Goal: Transaction & Acquisition: Book appointment/travel/reservation

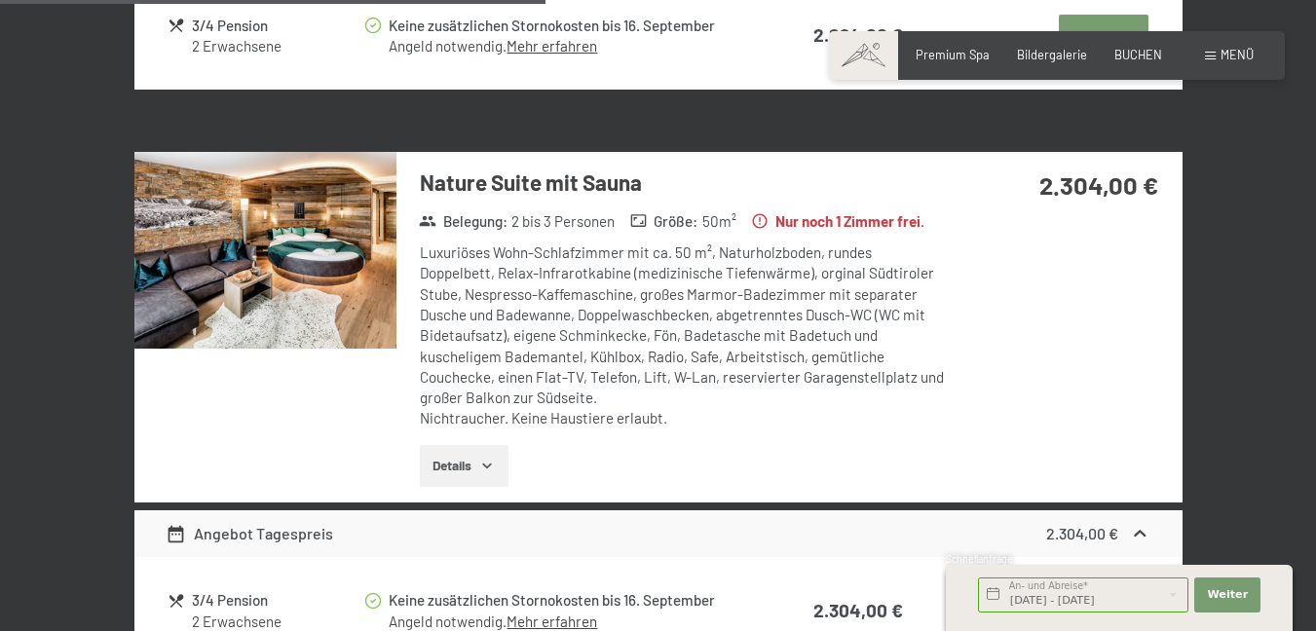
click at [1315, 630] on html "Buchen Anfragen Premium Spa Bildergalerie BUCHEN Menü DE IT EN Gutschein Bilder…" at bounding box center [658, 595] width 1316 height 4292
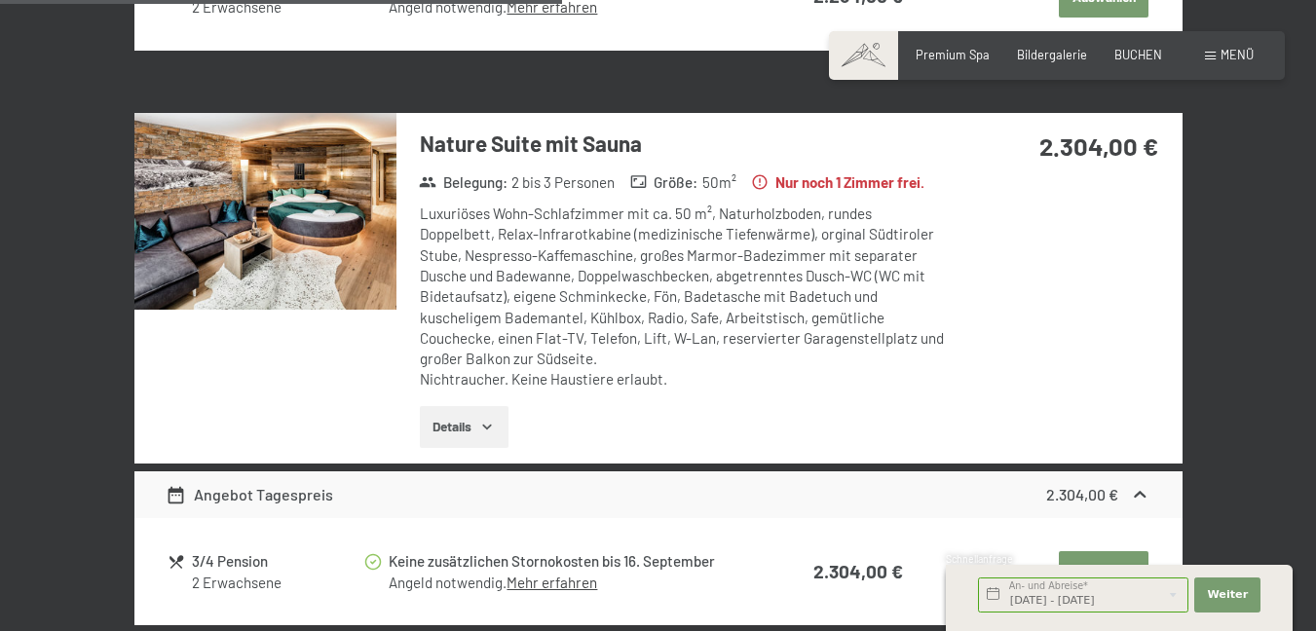
click at [1315, 630] on html "Buchen Anfragen Premium Spa Bildergalerie BUCHEN Menü DE IT EN Gutschein Bilder…" at bounding box center [658, 556] width 1316 height 4292
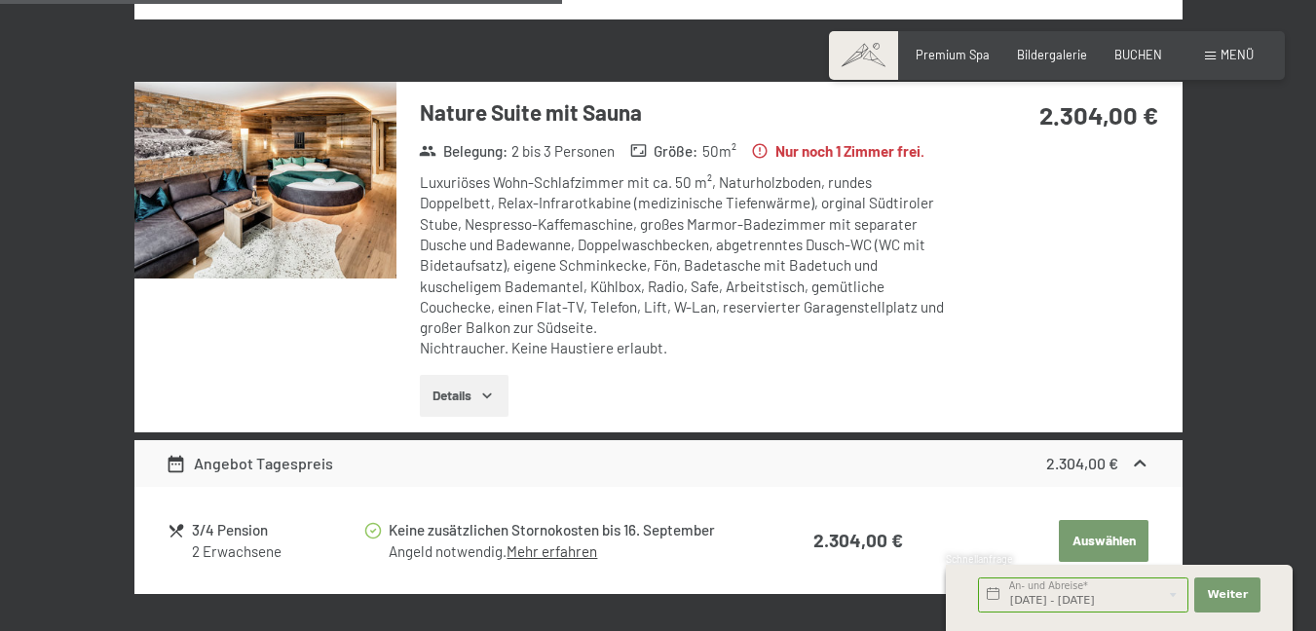
click at [1315, 630] on html "Buchen Anfragen Premium Spa Bildergalerie BUCHEN Menü DE IT EN Gutschein Bilder…" at bounding box center [658, 525] width 1316 height 4292
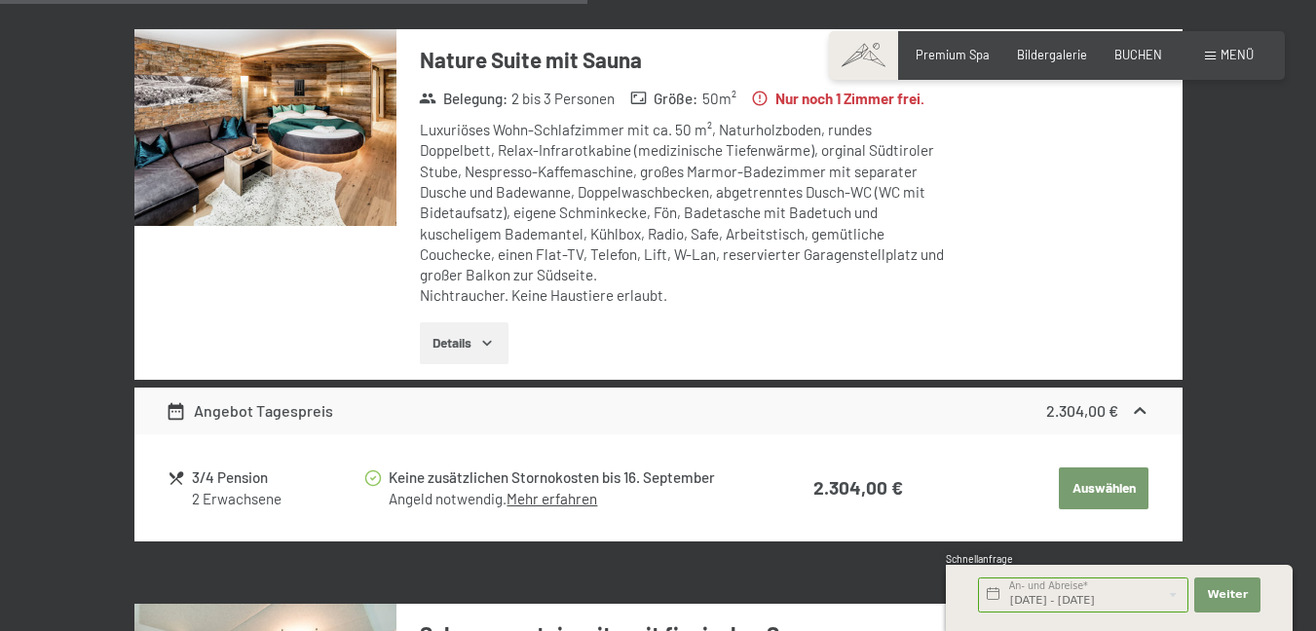
click at [1315, 630] on html "Buchen Anfragen Premium Spa Bildergalerie BUCHEN Menü DE IT EN Gutschein Bilder…" at bounding box center [658, 473] width 1316 height 4292
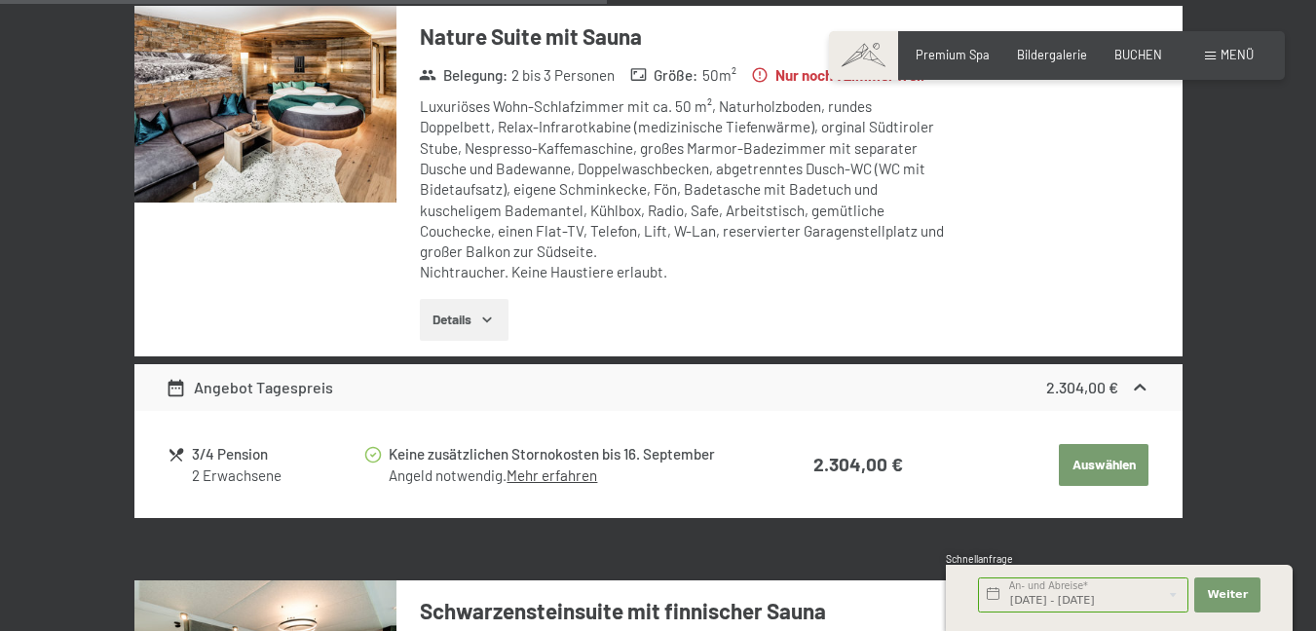
click at [1315, 630] on html "Buchen Anfragen Premium Spa Bildergalerie BUCHEN Menü DE IT EN Gutschein Bilder…" at bounding box center [658, 449] width 1316 height 4292
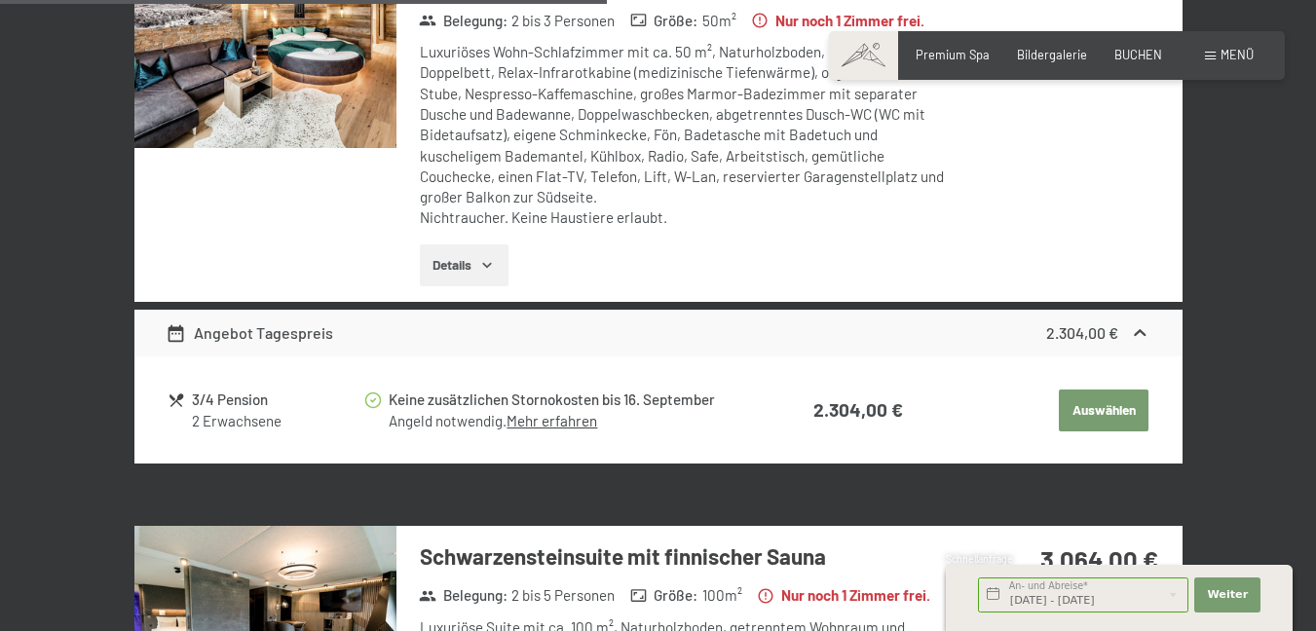
click at [1315, 630] on html "Buchen Anfragen Premium Spa Bildergalerie BUCHEN Menü DE IT EN Gutschein Bilder…" at bounding box center [658, 395] width 1316 height 4292
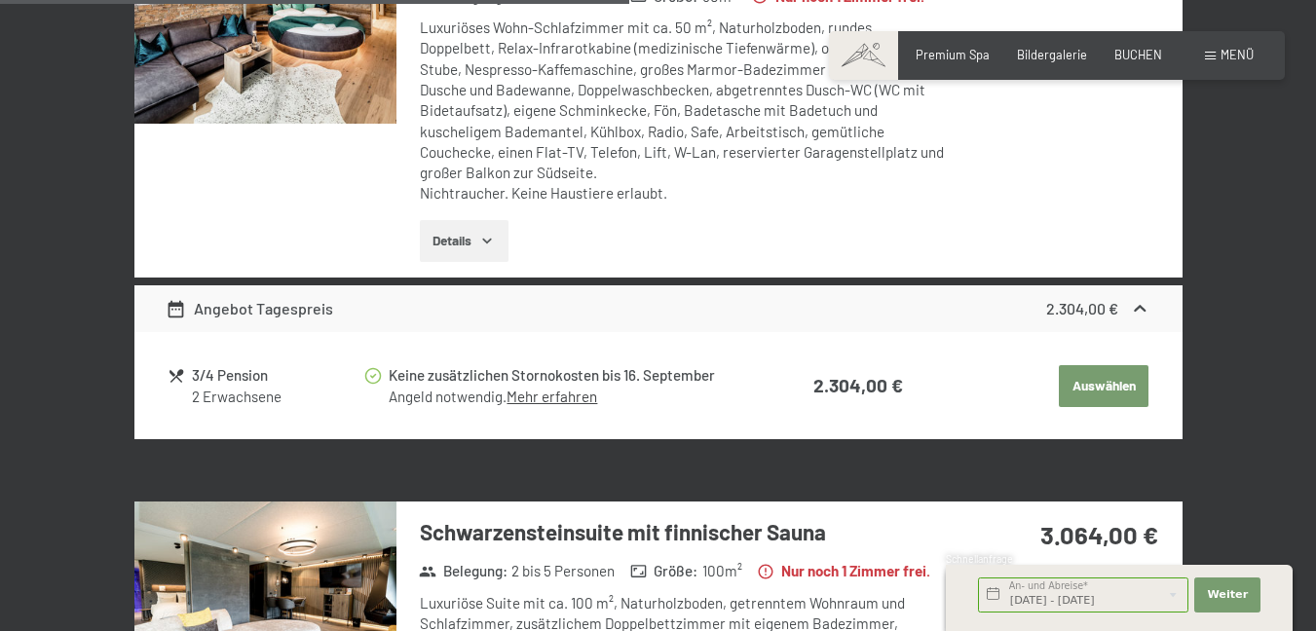
click at [1315, 630] on html "Buchen Anfragen Premium Spa Bildergalerie BUCHEN Menü DE IT EN Gutschein Bilder…" at bounding box center [658, 370] width 1316 height 4292
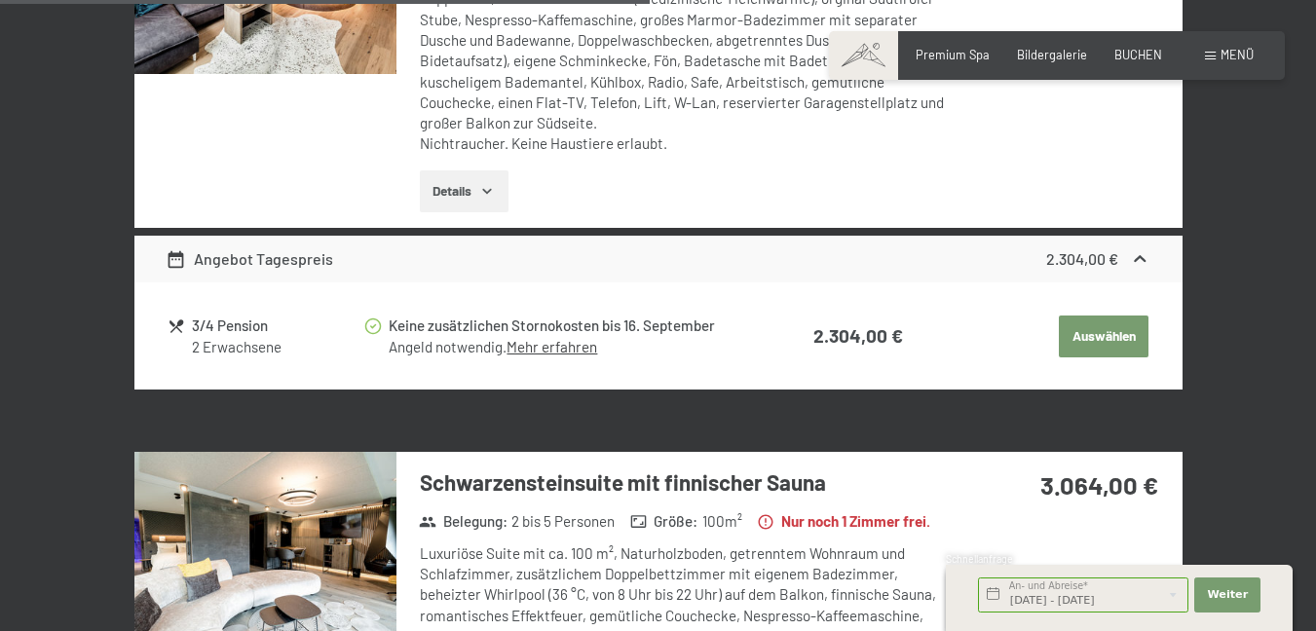
click at [1315, 630] on html "Buchen Anfragen Premium Spa Bildergalerie BUCHEN Menü DE IT EN Gutschein Bilder…" at bounding box center [658, 321] width 1316 height 4292
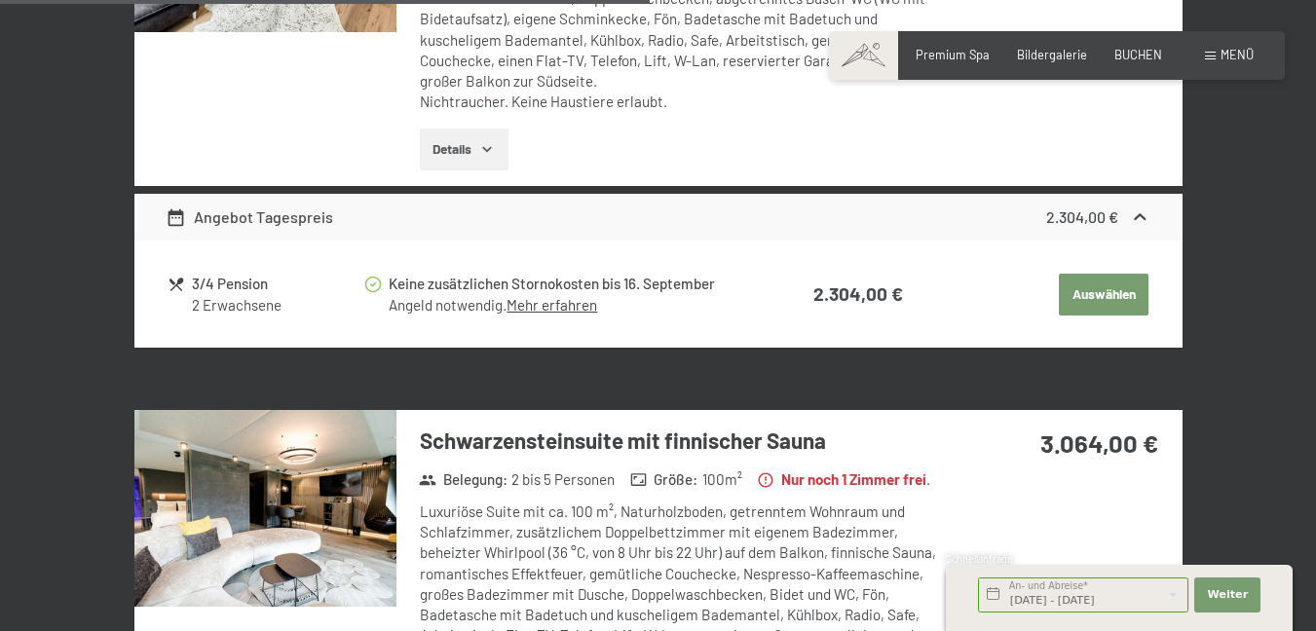
click at [1315, 630] on html "Buchen Anfragen Premium Spa Bildergalerie BUCHEN Menü DE IT EN Gutschein Bilder…" at bounding box center [658, 279] width 1316 height 4292
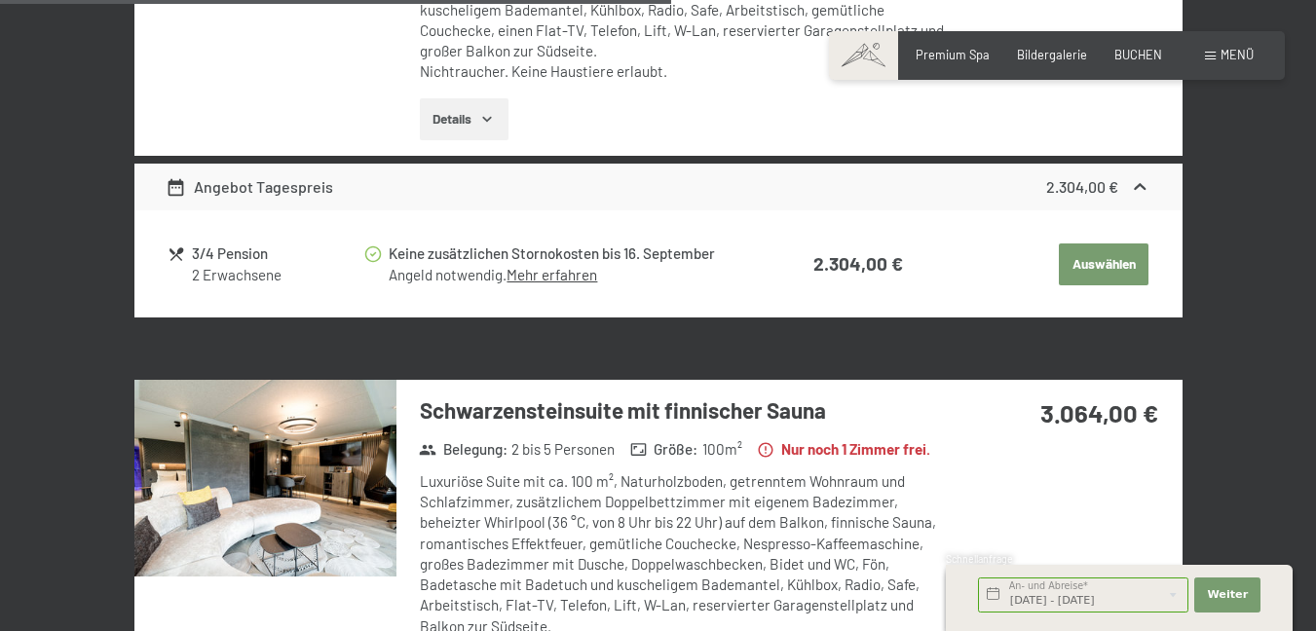
click at [1315, 630] on html "Buchen Anfragen Premium Spa Bildergalerie BUCHEN Menü DE IT EN Gutschein Bilder…" at bounding box center [658, 249] width 1316 height 4292
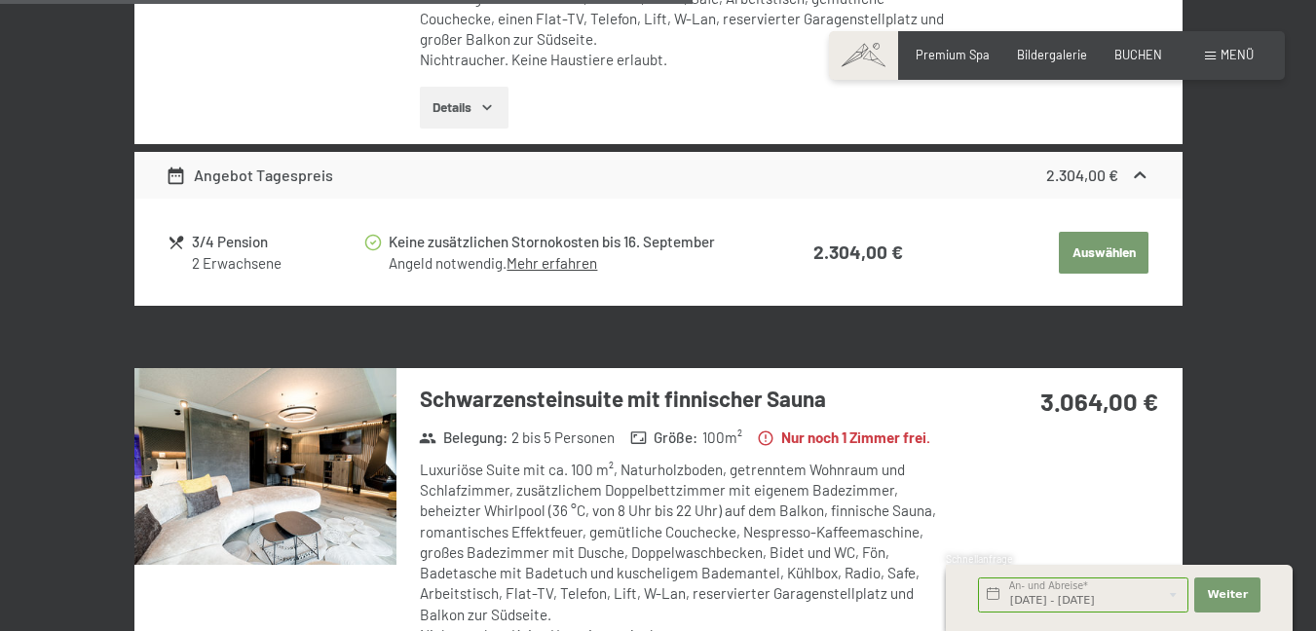
click at [1315, 630] on html "Buchen Anfragen Premium Spa Bildergalerie BUCHEN Menü DE IT EN Gutschein Bilder…" at bounding box center [658, 237] width 1316 height 4292
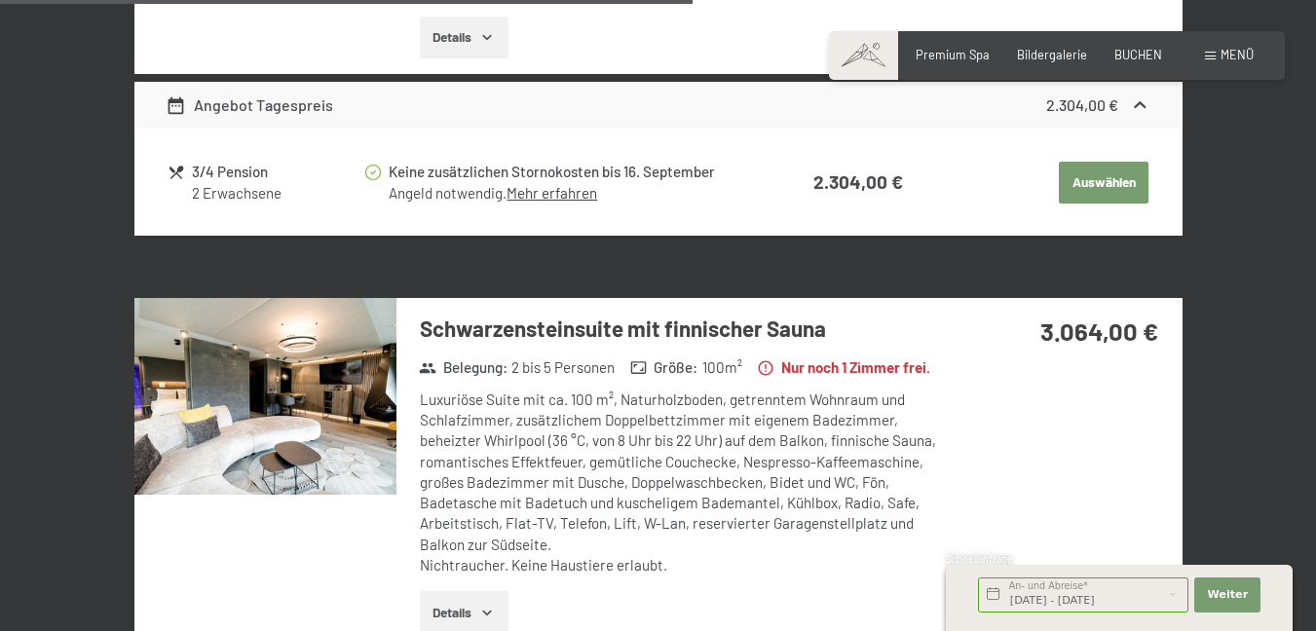
click at [1315, 630] on html "Buchen Anfragen Premium Spa Bildergalerie BUCHEN Menü DE IT EN Gutschein Bilder…" at bounding box center [658, 167] width 1316 height 4292
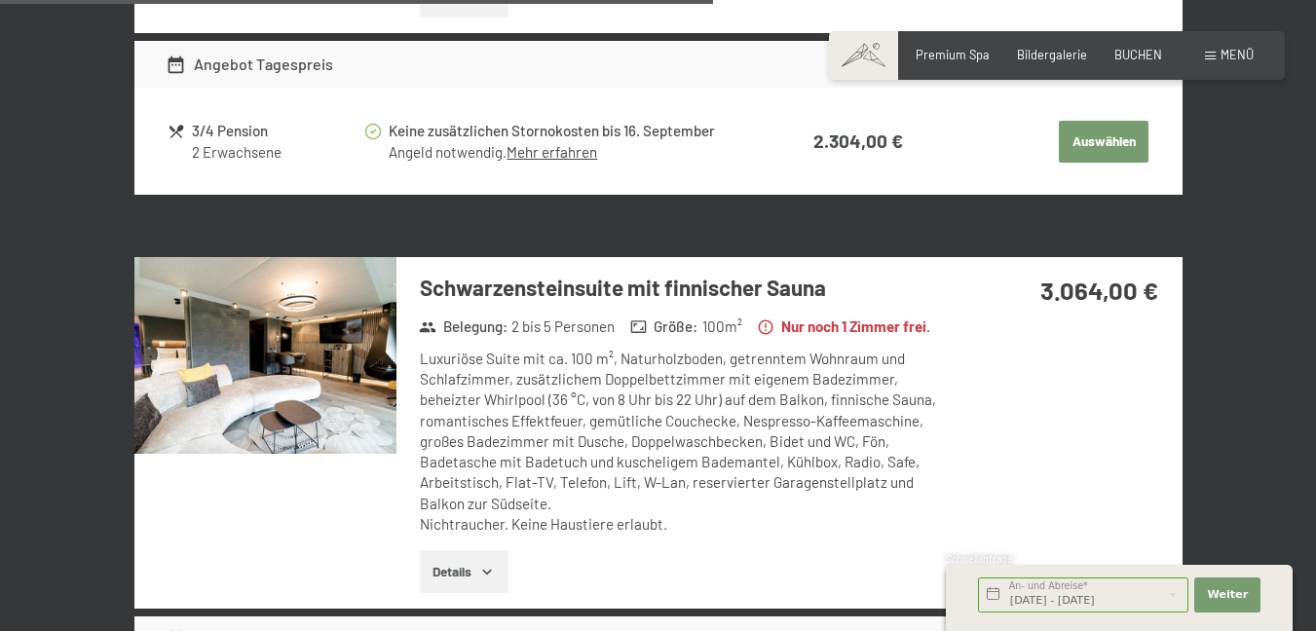
click at [1315, 630] on html "Buchen Anfragen Premium Spa Bildergalerie BUCHEN Menü DE IT EN Gutschein Bilder…" at bounding box center [658, 126] width 1316 height 4292
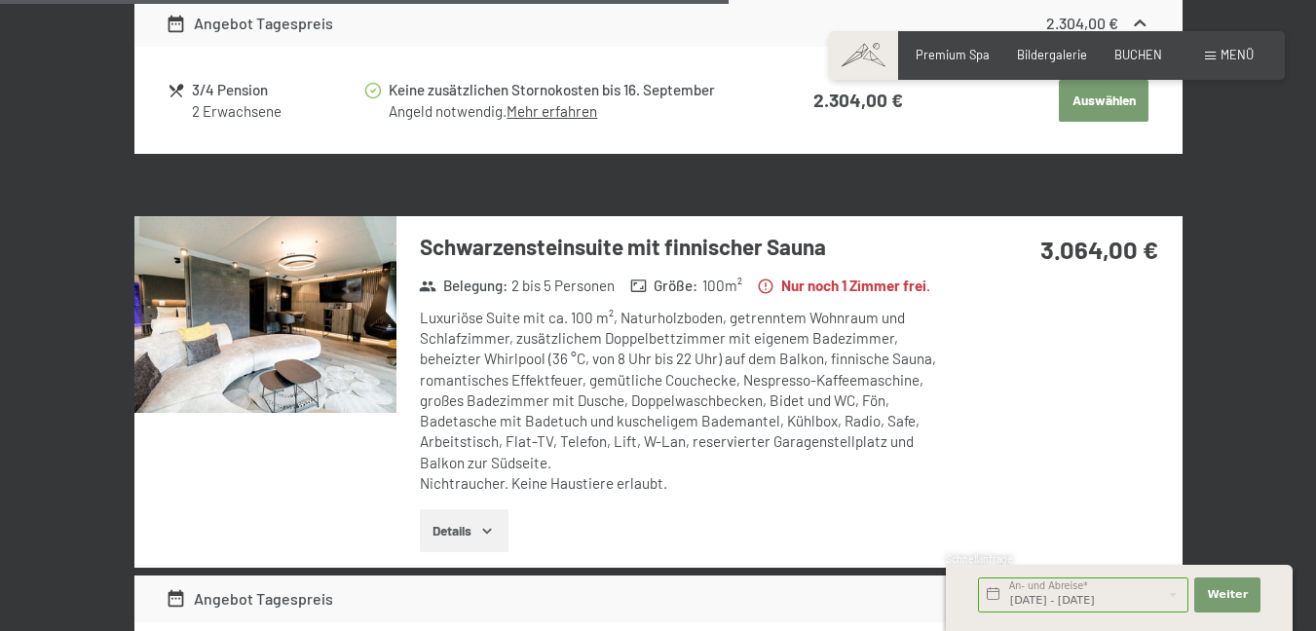
click at [1315, 630] on html "Buchen Anfragen Premium Spa Bildergalerie BUCHEN Menü DE IT EN Gutschein Bilder…" at bounding box center [658, 85] width 1316 height 4292
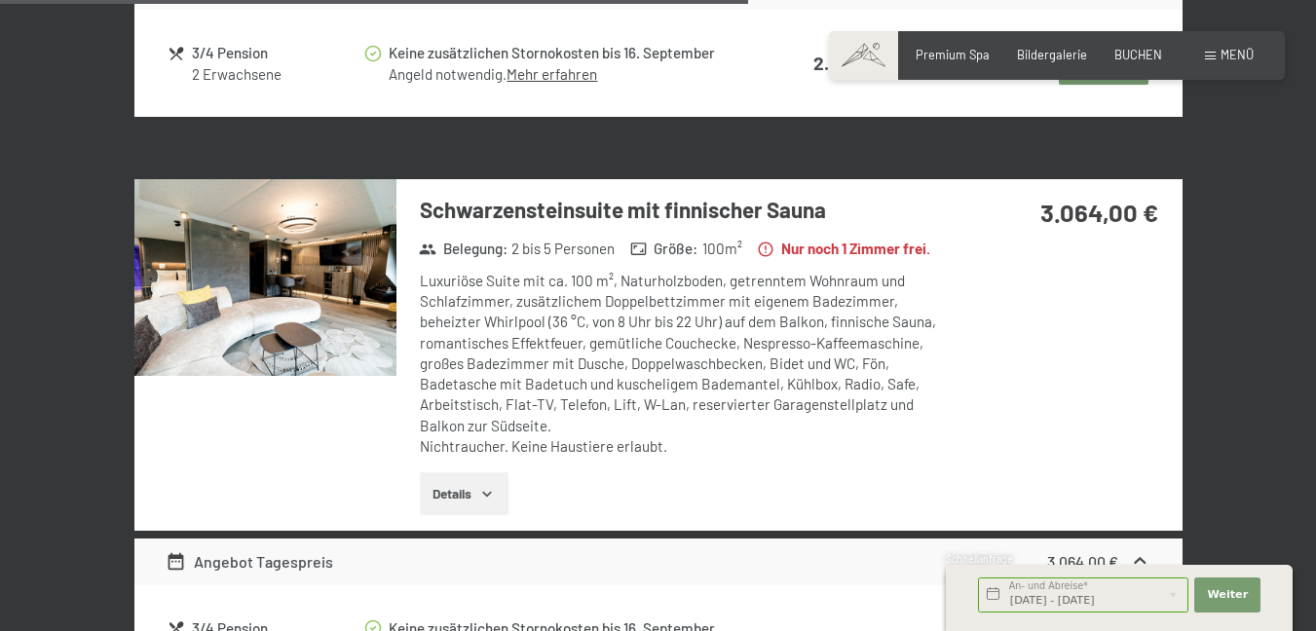
click at [1315, 630] on html "Buchen Anfragen Premium Spa Bildergalerie BUCHEN Menü DE IT EN Gutschein Bilder…" at bounding box center [658, 48] width 1316 height 4292
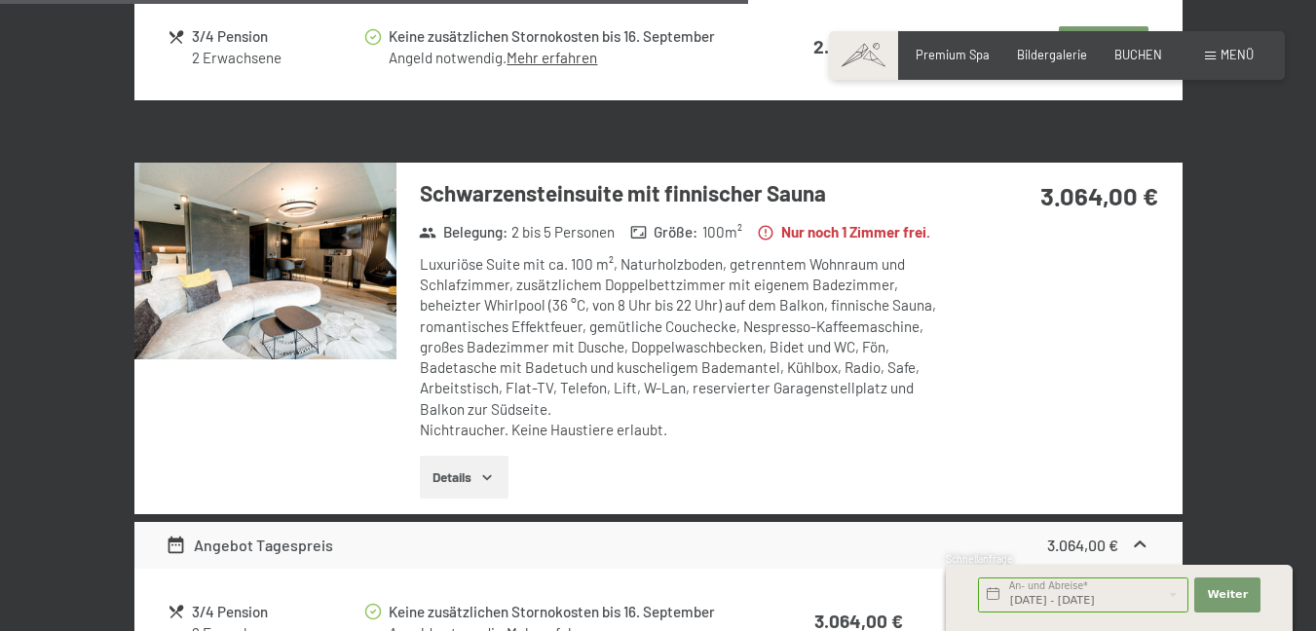
click at [1315, 630] on html "Buchen Anfragen Premium Spa Bildergalerie BUCHEN Menü DE IT EN Gutschein Bilder…" at bounding box center [658, 31] width 1316 height 4292
